Goal: Check status: Check status

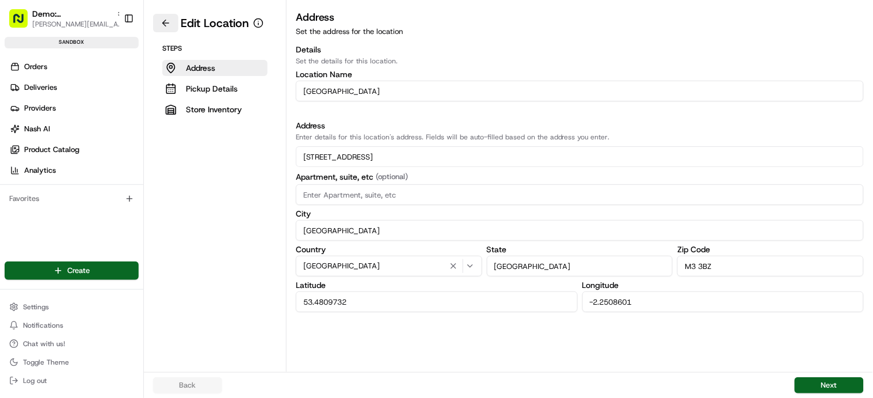
click at [170, 21] on button at bounding box center [165, 23] width 25 height 18
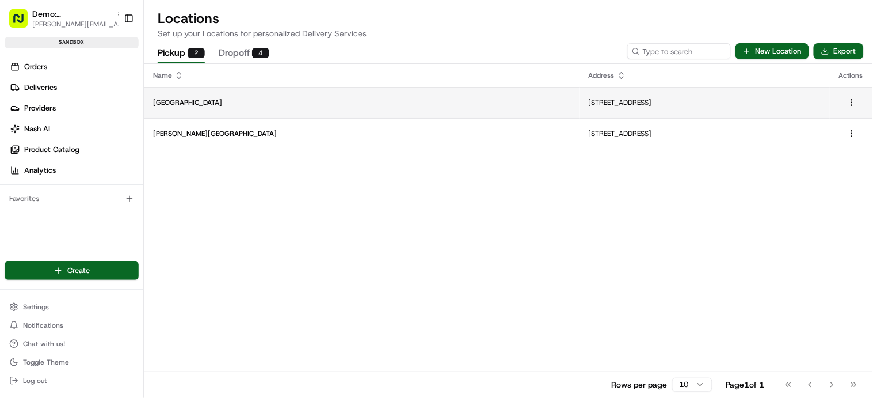
click at [186, 94] on td "Bridge Street" at bounding box center [362, 102] width 436 height 31
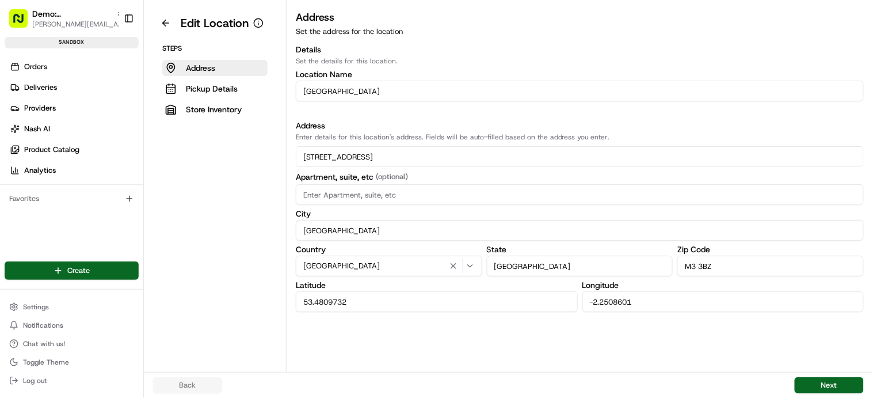
click at [301, 91] on input "Bridge Street" at bounding box center [580, 91] width 568 height 21
type input "Co-op Bridge Street"
click at [851, 384] on button "Next" at bounding box center [829, 385] width 69 height 16
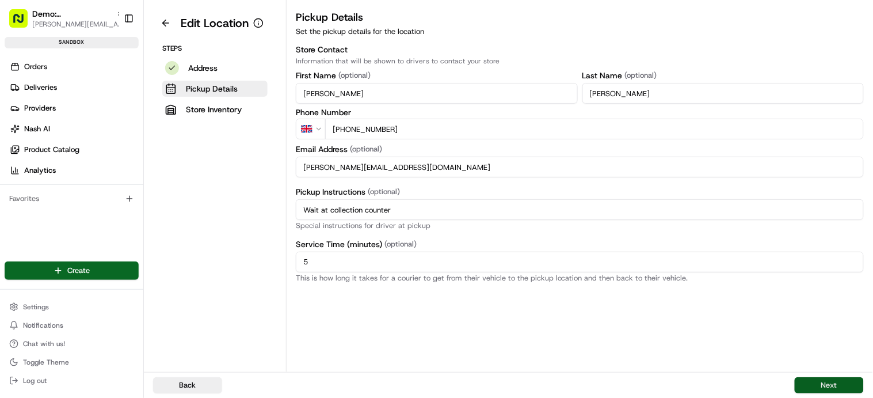
click at [851, 384] on button "Next" at bounding box center [829, 385] width 69 height 16
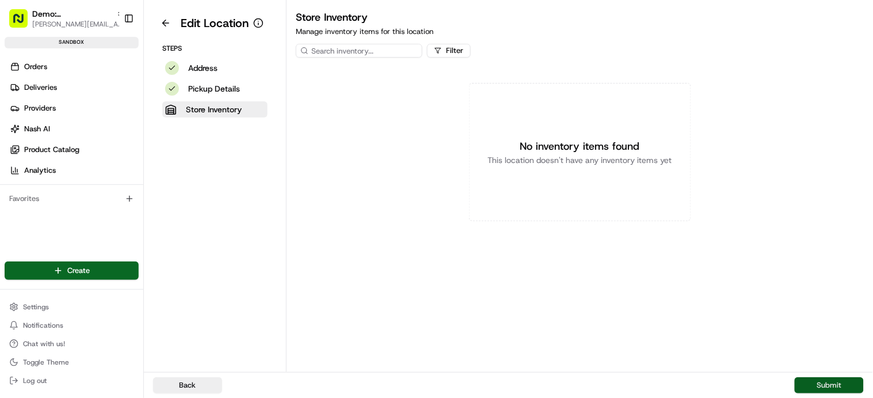
click at [846, 383] on button "Submit" at bounding box center [829, 385] width 69 height 16
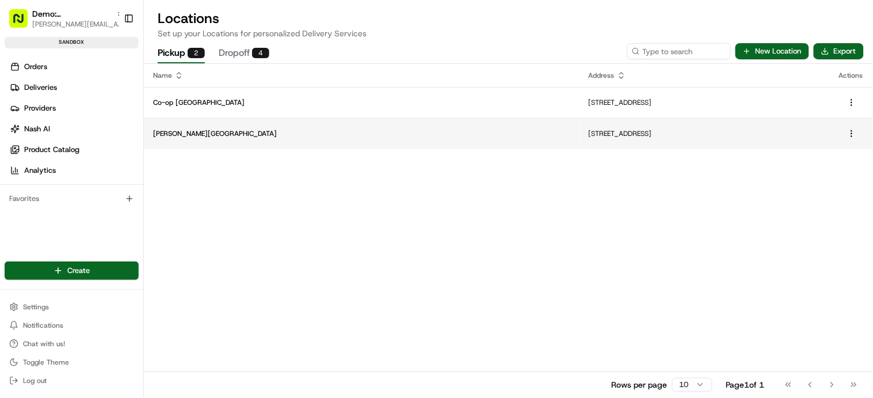
click at [192, 129] on p "Chester Road" at bounding box center [361, 133] width 417 height 9
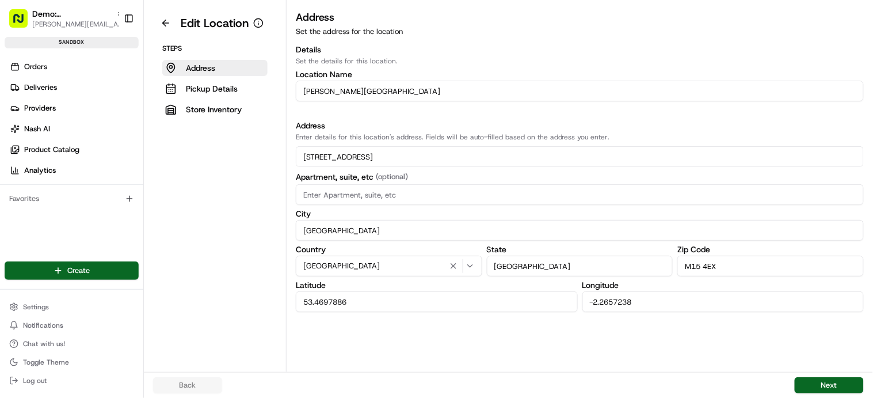
click at [302, 90] on input "Chester Road" at bounding box center [580, 91] width 568 height 21
type input "Co-op Chester Road"
click at [833, 384] on button "Next" at bounding box center [829, 385] width 69 height 16
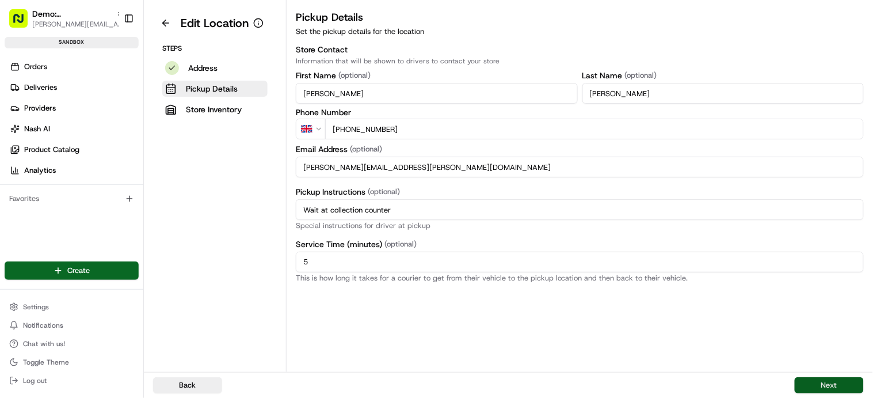
click at [833, 384] on button "Next" at bounding box center [829, 385] width 69 height 16
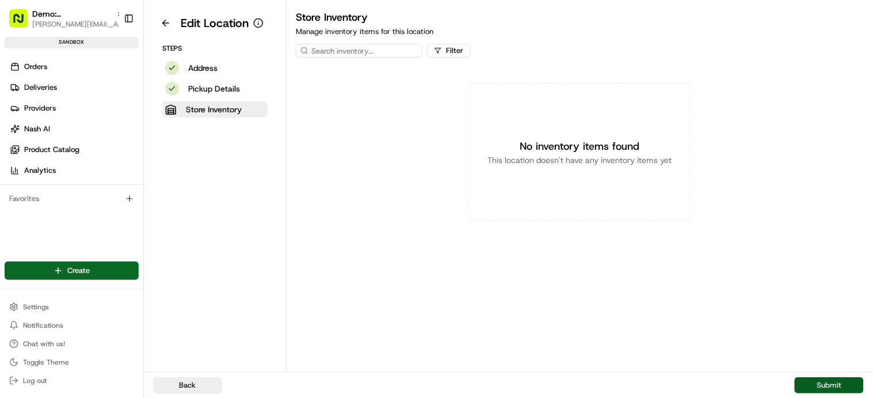
click at [833, 384] on button "Submit" at bounding box center [829, 385] width 69 height 16
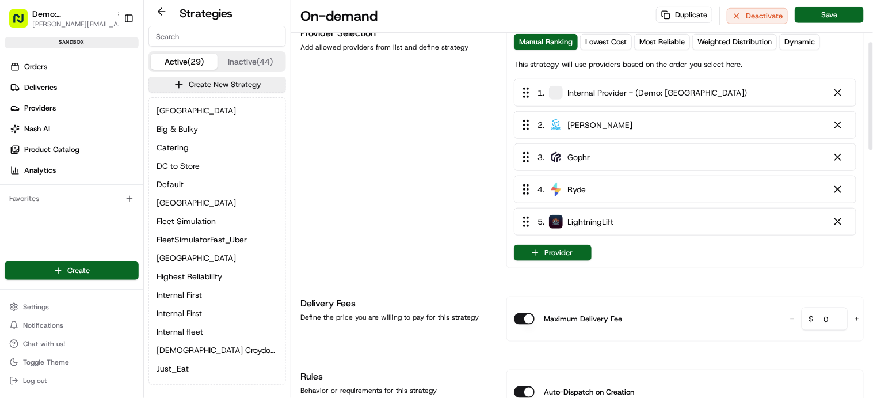
scroll to position [166, 0]
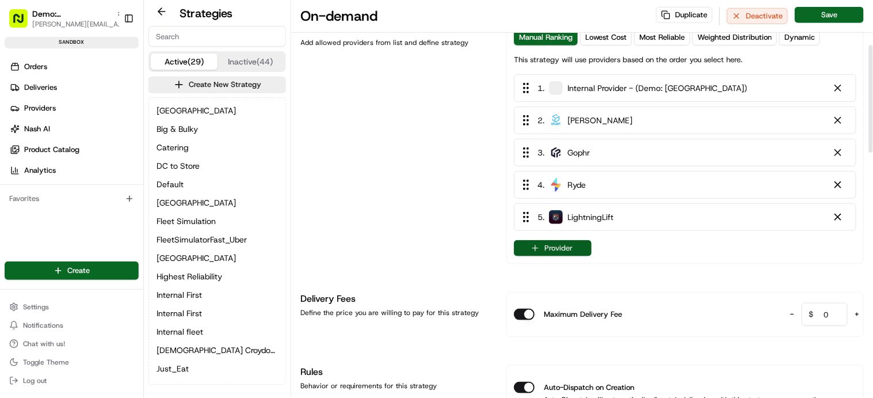
click at [562, 247] on button "Provider" at bounding box center [553, 248] width 78 height 16
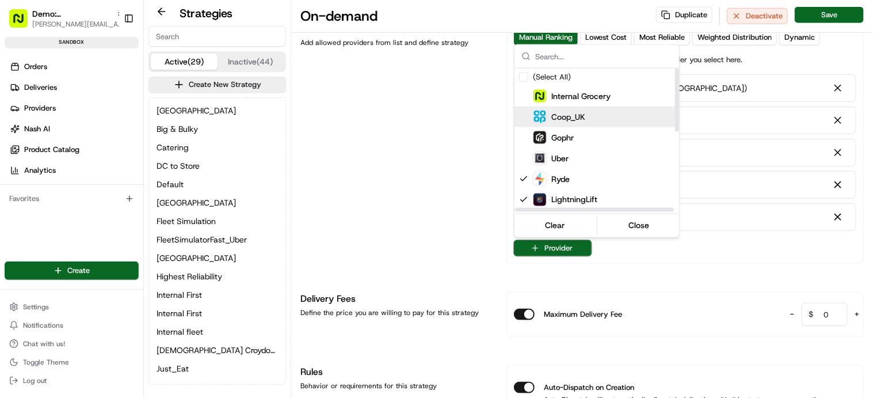
click at [567, 113] on span "Coop_UK" at bounding box center [568, 117] width 34 height 12
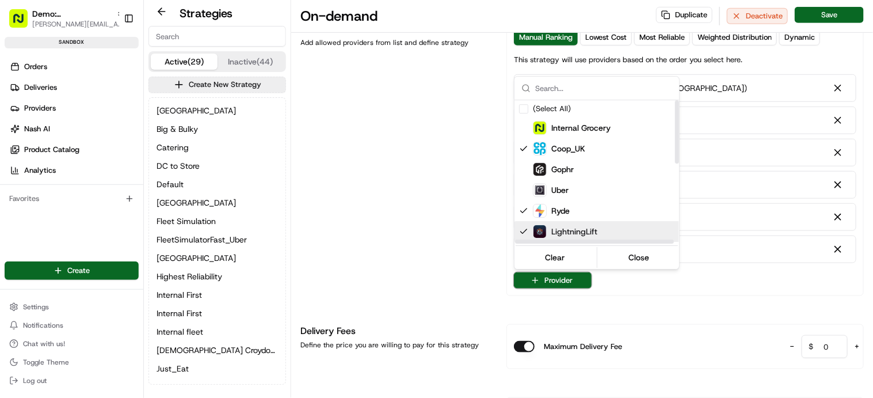
click at [662, 322] on html "Demo: UK patrick.eve@usenash.com Toggle Sidebar sandbox Orders Deliveries Provi…" at bounding box center [436, 199] width 873 height 398
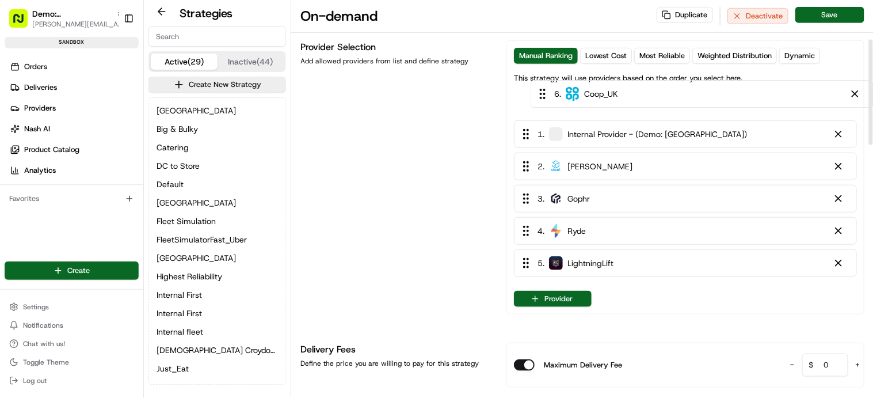
scroll to position [145, 0]
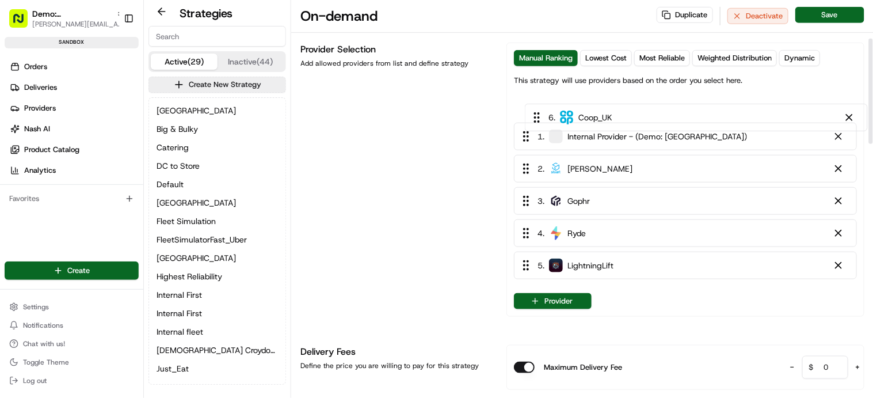
drag, startPoint x: 587, startPoint y: 253, endPoint x: 600, endPoint y: 118, distance: 135.2
click at [599, 117] on div "1 . Internal Provider - (Demo: UK) 2 . Stuart 3 . Gophr 4 . Ryde 5 . LightningL…" at bounding box center [685, 189] width 343 height 189
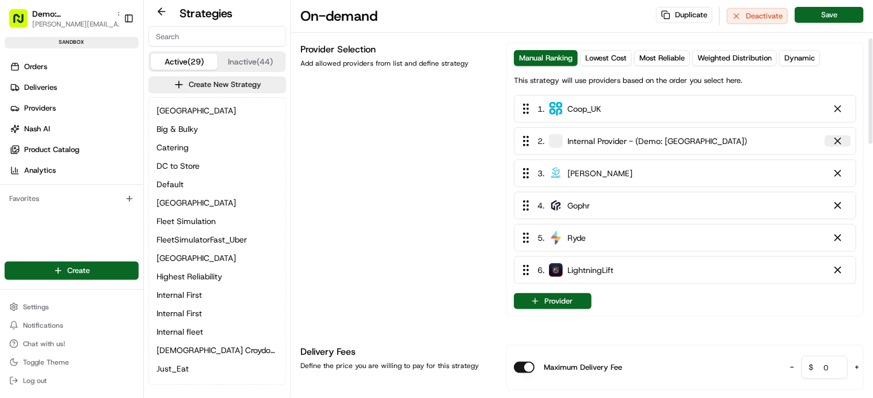
click at [839, 140] on div at bounding box center [838, 141] width 12 height 12
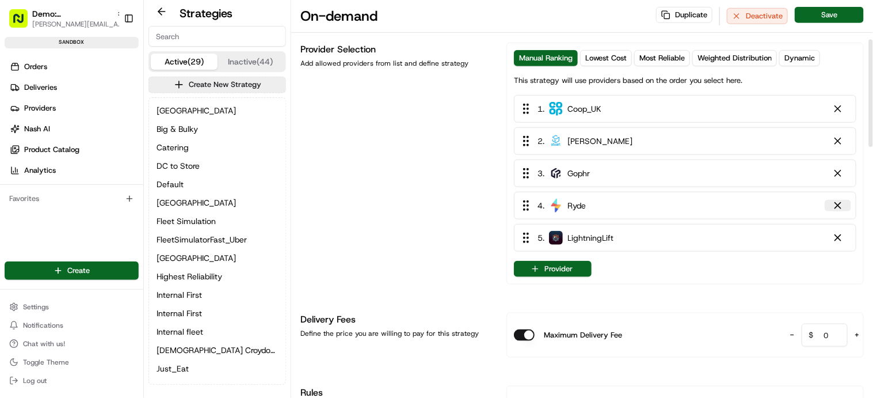
click at [841, 210] on div at bounding box center [838, 206] width 12 height 12
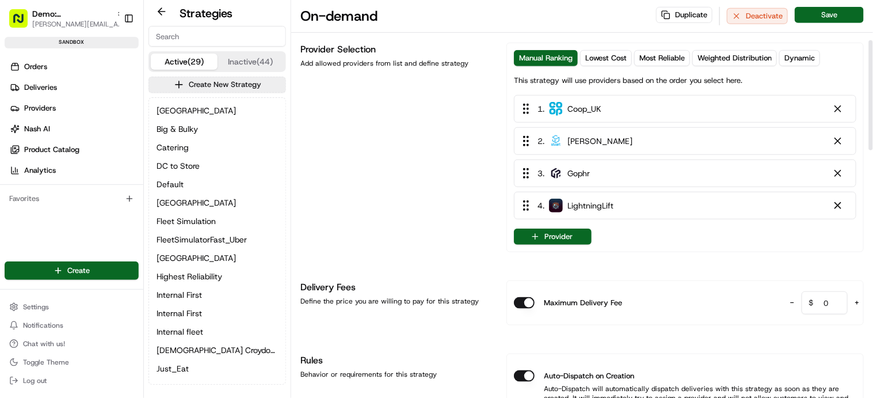
click at [841, 209] on div at bounding box center [838, 206] width 12 height 12
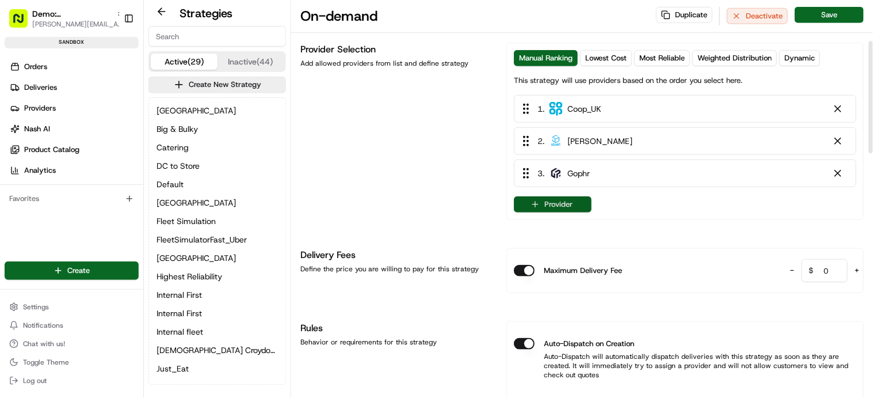
click at [544, 203] on button "Provider" at bounding box center [553, 204] width 78 height 16
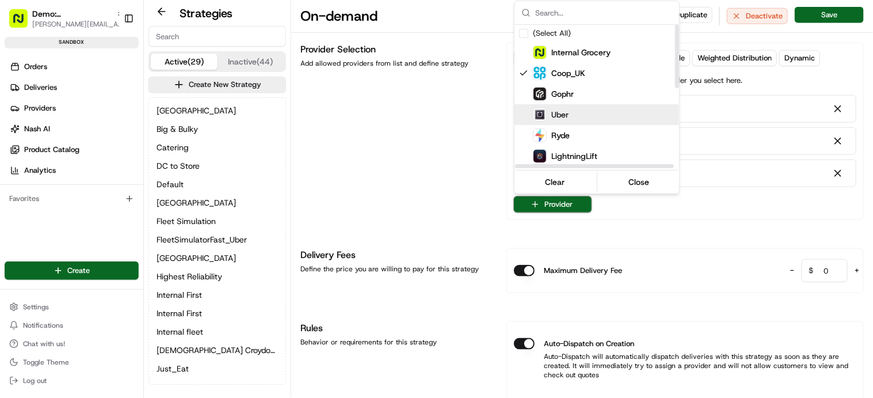
click at [585, 117] on div "Uber" at bounding box center [625, 115] width 184 height 14
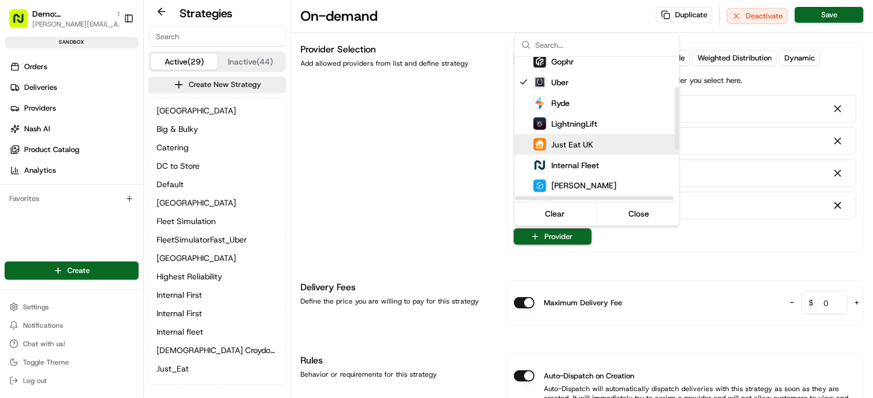
scroll to position [70, 0]
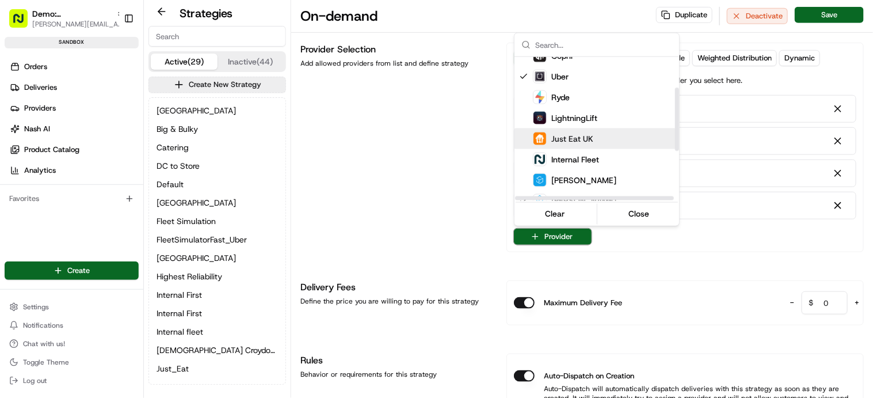
click at [593, 135] on div "Just Eat UK" at bounding box center [625, 139] width 184 height 14
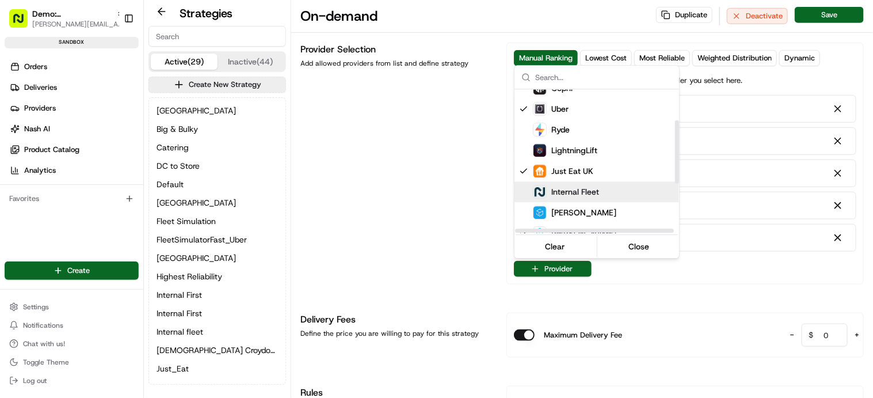
click at [438, 188] on html "Demo: UK patrick.eve@usenash.com Toggle Sidebar sandbox Orders Deliveries Provi…" at bounding box center [436, 199] width 873 height 398
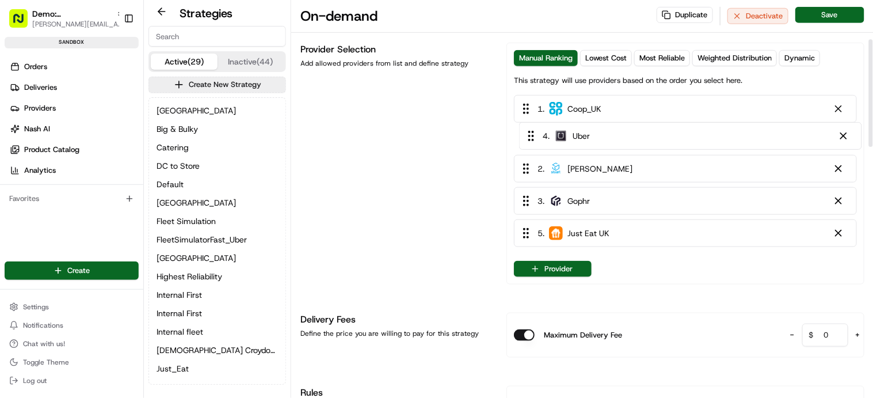
drag, startPoint x: 596, startPoint y: 209, endPoint x: 603, endPoint y: 137, distance: 72.3
click at [602, 135] on div "1 . Coop_UK 2 . Stuart 3 . Gophr 4 . Uber 5 . Just Eat UK" at bounding box center [685, 173] width 343 height 157
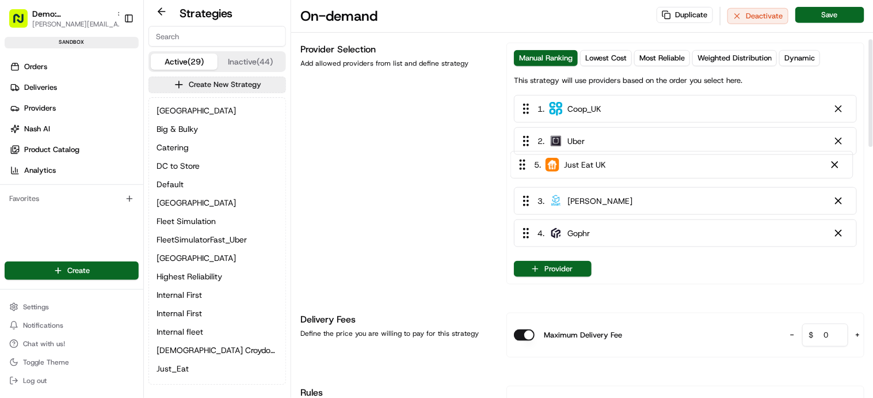
drag, startPoint x: 604, startPoint y: 236, endPoint x: 602, endPoint y: 160, distance: 76.0
click at [602, 159] on div "1 . Coop_UK 2 . Uber 3 . Stuart 4 . Gophr 5 . Just Eat UK" at bounding box center [685, 173] width 343 height 157
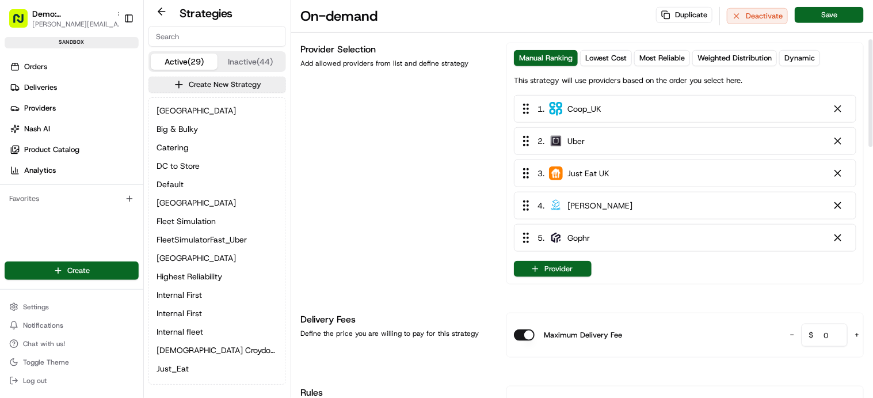
click at [366, 205] on div "Provider Selection Add allowed providers from list and define strategy" at bounding box center [396, 164] width 192 height 242
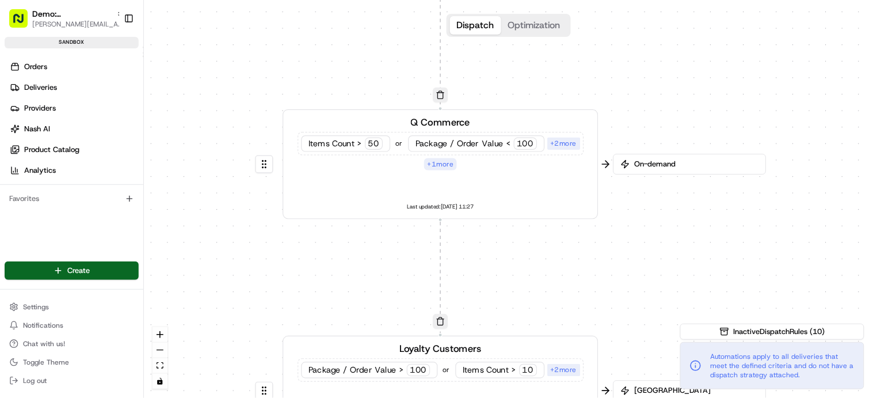
drag, startPoint x: 535, startPoint y: 105, endPoint x: 400, endPoint y: 72, distance: 138.6
click at [400, 72] on div "0 0 0 0 0 Order / Delivery Received Q Commerce Items Count > 50 or Package / Or…" at bounding box center [508, 199] width 729 height 398
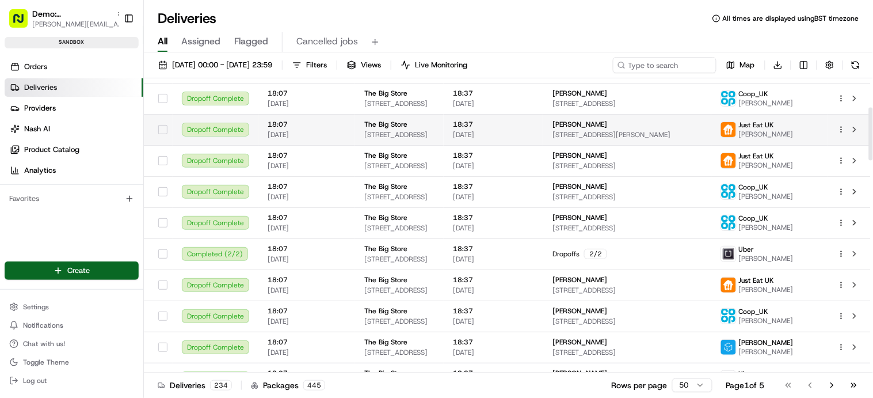
scroll to position [161, 0]
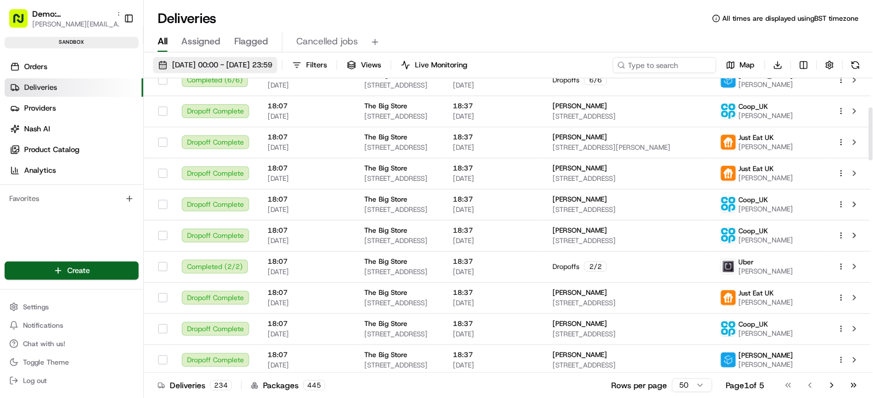
click at [245, 69] on span "[DATE] 00:00 - [DATE] 23:59" at bounding box center [222, 65] width 100 height 10
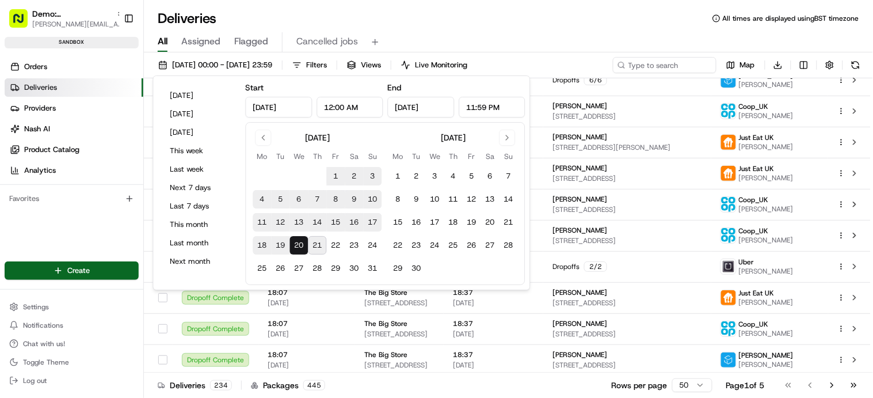
drag, startPoint x: 300, startPoint y: 243, endPoint x: 315, endPoint y: 243, distance: 15.0
click at [301, 243] on button "20" at bounding box center [299, 245] width 18 height 18
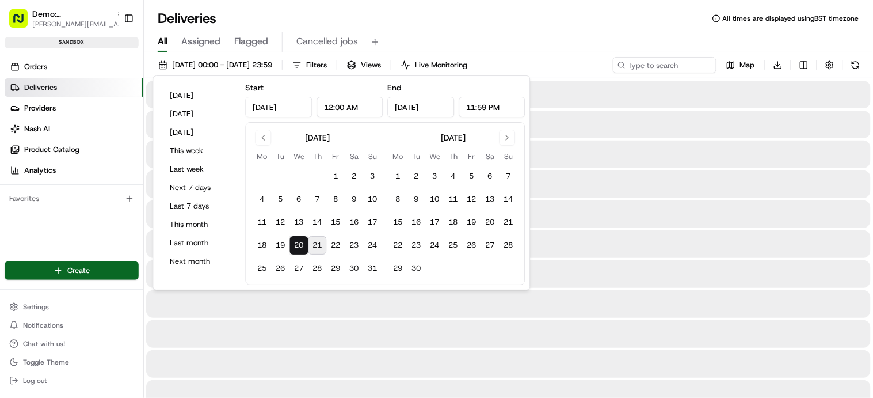
type input "Aug 20, 2025"
click at [321, 243] on button "21" at bounding box center [317, 245] width 18 height 18
type input "Aug 21, 2025"
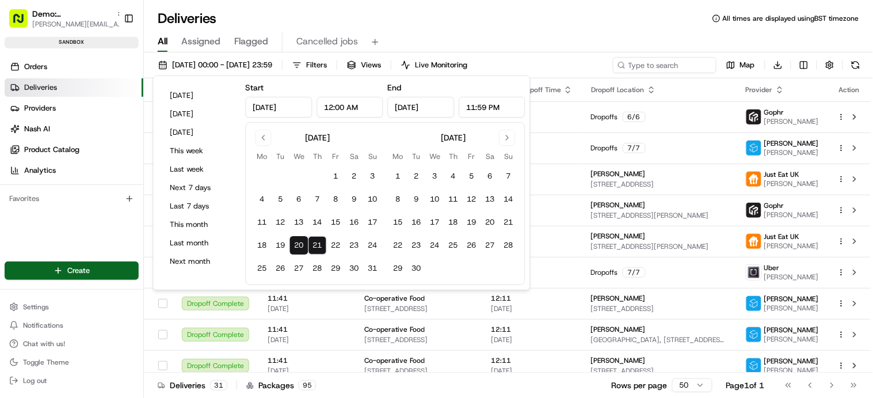
click at [458, 28] on div "All Assigned Flagged Cancelled jobs" at bounding box center [508, 40] width 729 height 25
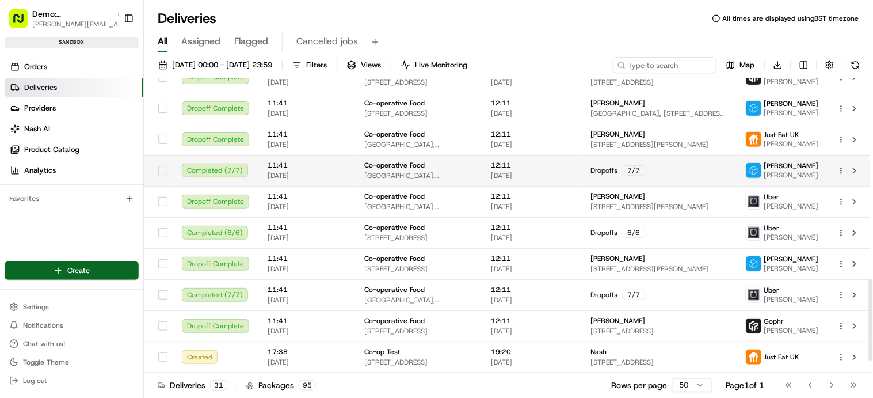
scroll to position [762, 0]
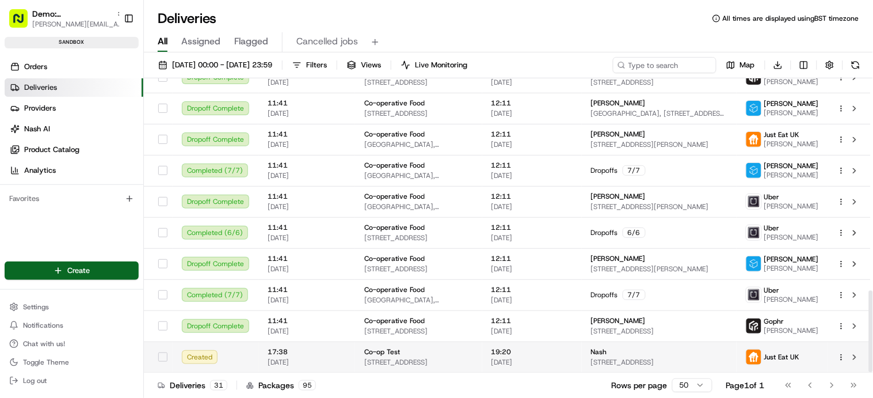
click at [398, 357] on span "[STREET_ADDRESS]" at bounding box center [418, 361] width 109 height 9
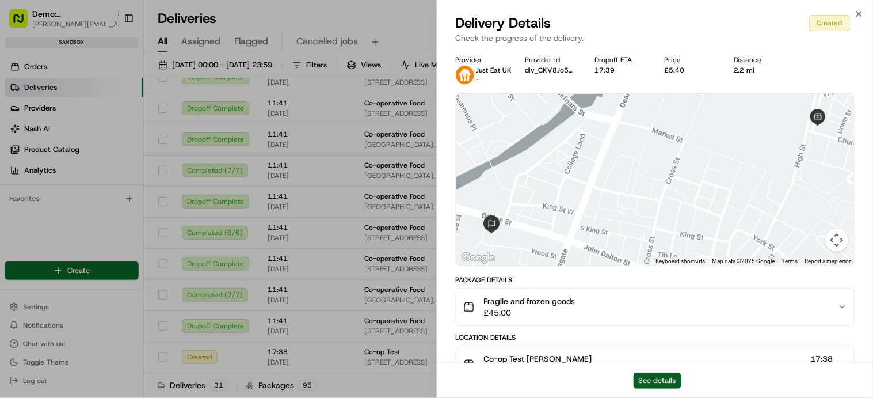
click at [665, 379] on button "See details" at bounding box center [658, 380] width 48 height 16
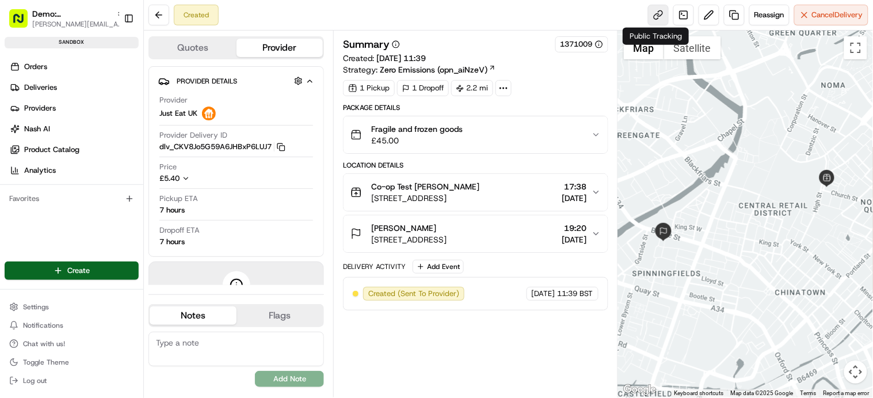
click at [655, 14] on link at bounding box center [658, 15] width 21 height 21
